Goal: Task Accomplishment & Management: Manage account settings

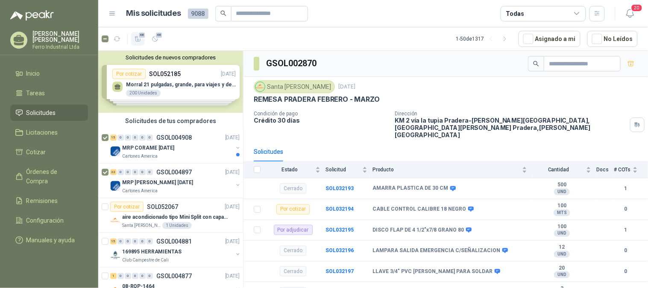
click at [141, 38] on span "48" at bounding box center [142, 35] width 8 height 7
click at [39, 148] on span "Cotizar" at bounding box center [36, 151] width 20 height 9
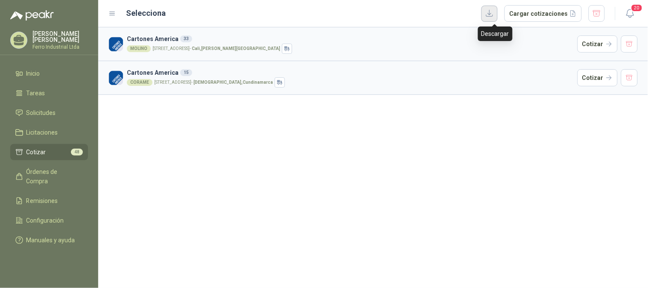
click at [495, 16] on button "button" at bounding box center [489, 14] width 16 height 16
click at [523, 12] on button "Cargar cotizaciones" at bounding box center [542, 13] width 77 height 17
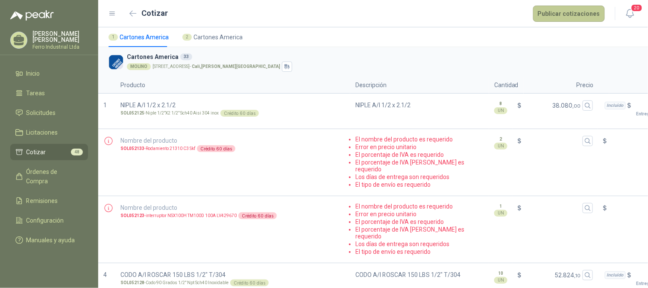
click at [564, 9] on button "Publicar cotizaciones" at bounding box center [569, 14] width 72 height 16
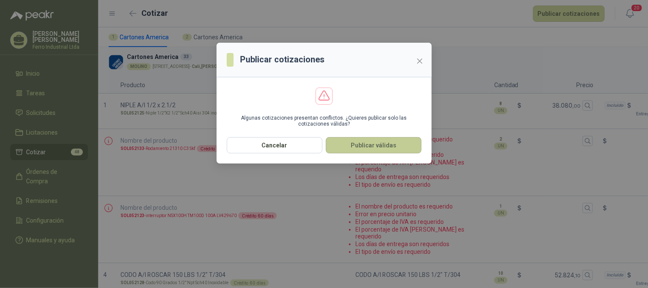
click at [385, 147] on button "Publicar válidas" at bounding box center [374, 145] width 96 height 16
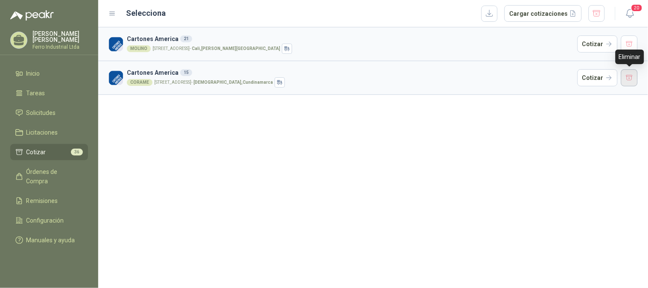
click at [627, 74] on button "button" at bounding box center [629, 77] width 17 height 17
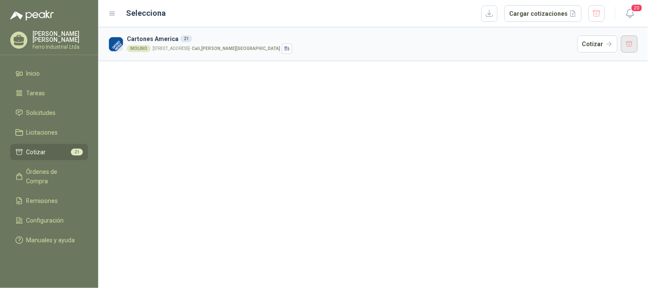
click at [629, 47] on button "button" at bounding box center [629, 43] width 17 height 17
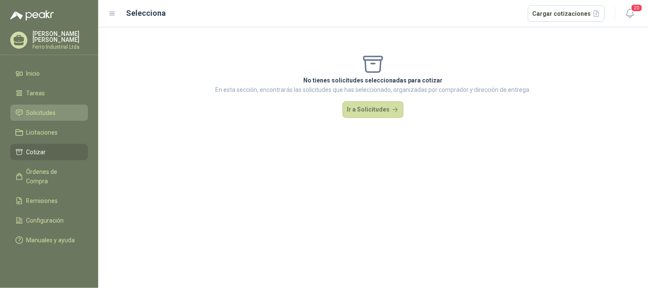
click at [35, 113] on span "Solicitudes" at bounding box center [40, 112] width 29 height 9
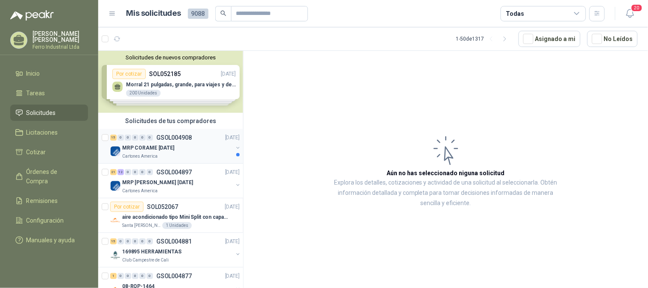
click at [162, 140] on p "GSOL004908" at bounding box center [173, 138] width 35 height 6
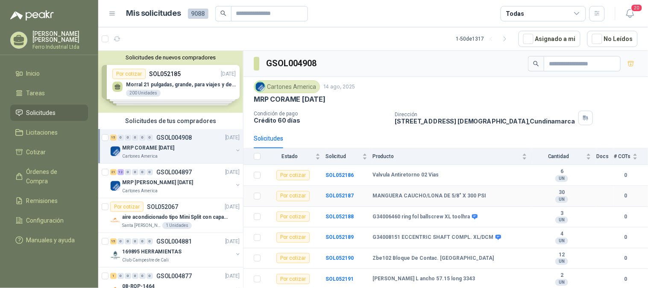
scroll to position [142, 0]
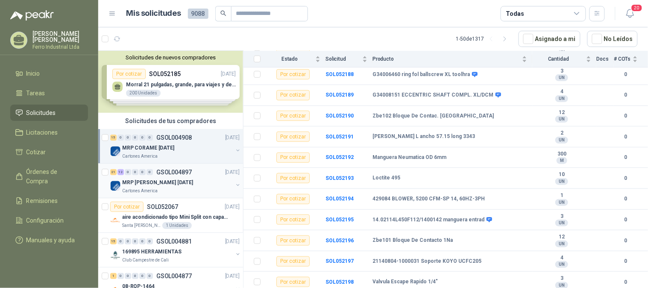
click at [172, 179] on p "MRP [PERSON_NAME] [DATE]" at bounding box center [157, 183] width 71 height 8
